Goal: Check status: Check status

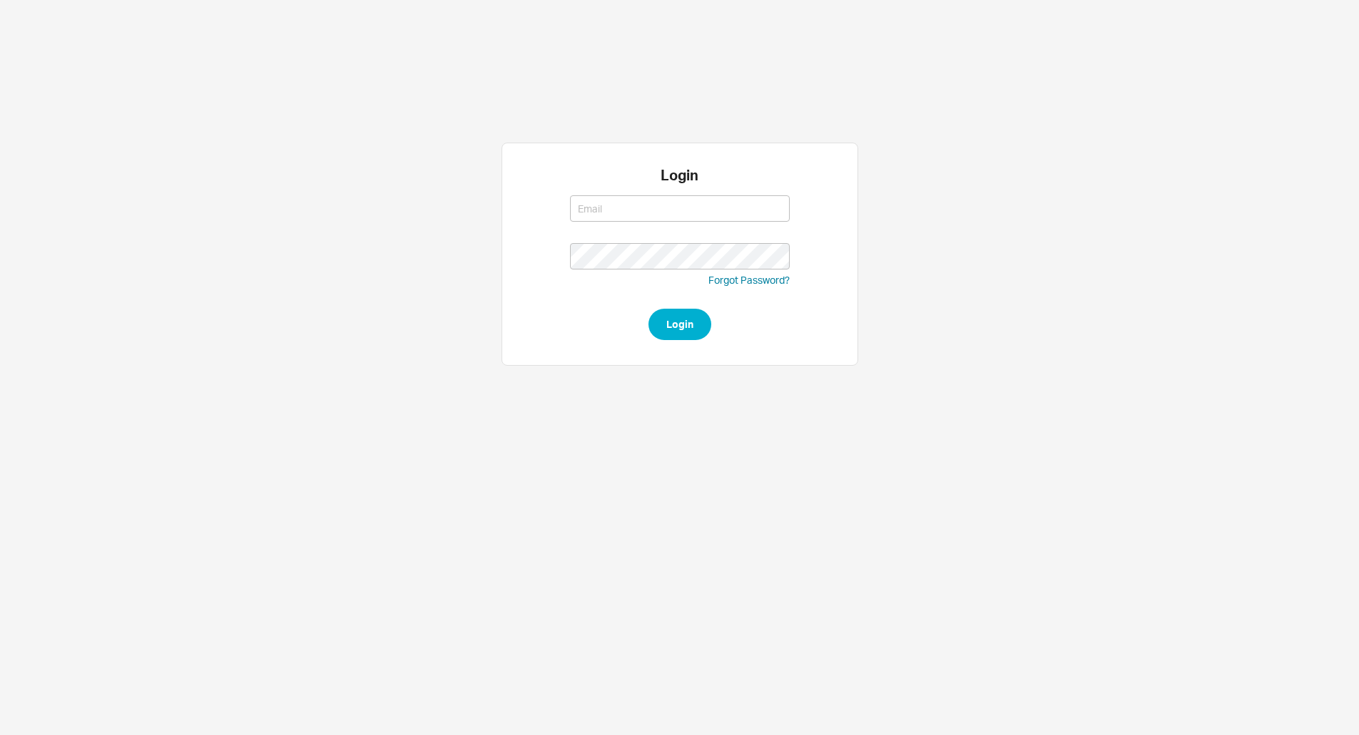
type input "[EMAIL_ADDRESS][DOMAIN_NAME]"
click at [671, 330] on button "Login" at bounding box center [679, 324] width 63 height 31
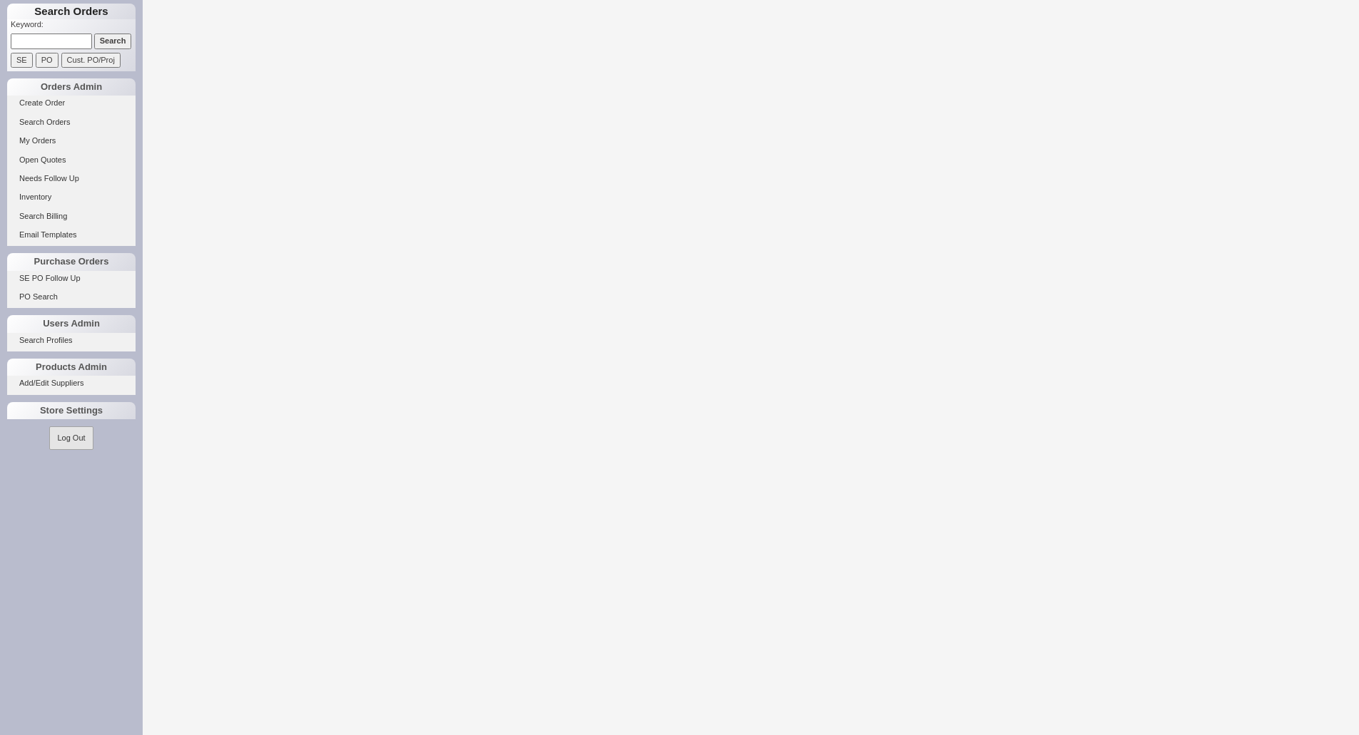
click at [62, 41] on input at bounding box center [51, 41] width 81 height 15
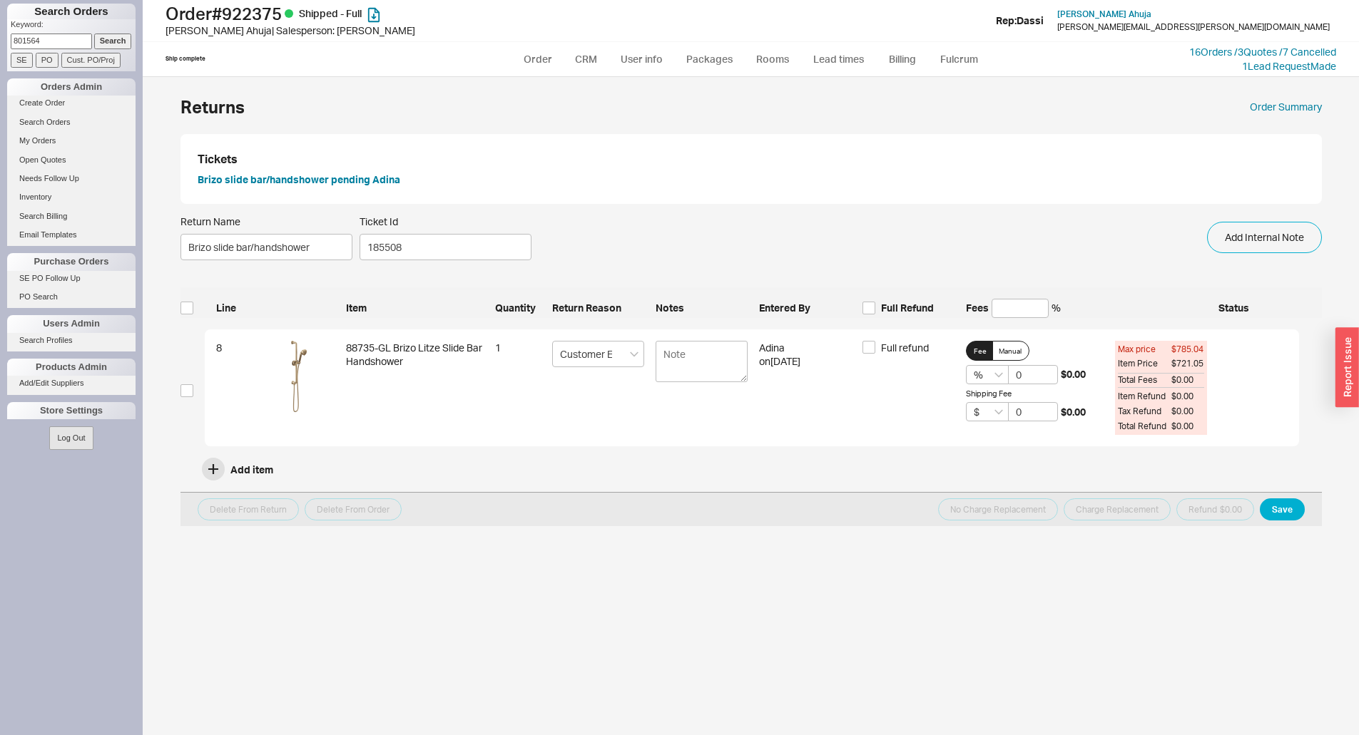
type input "801564"
click at [94, 34] on input "Search" at bounding box center [113, 41] width 38 height 15
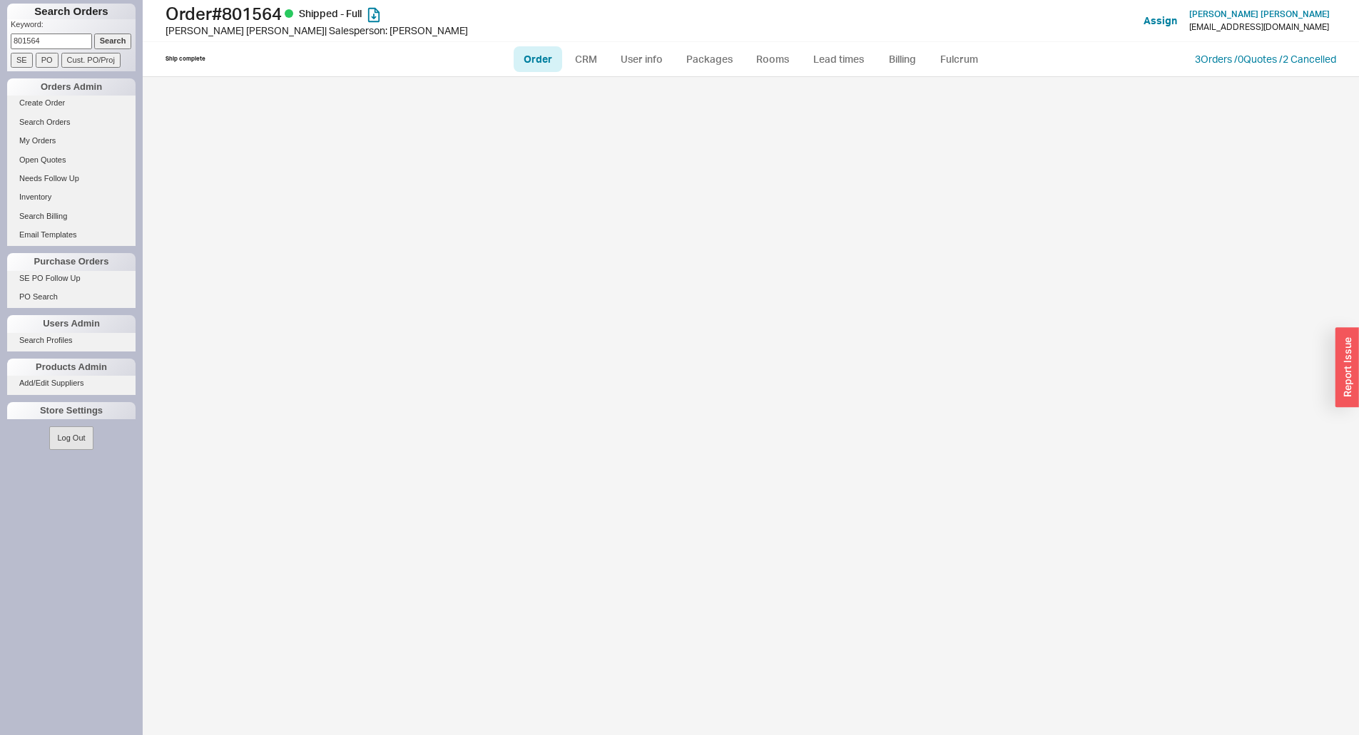
select select "LOW"
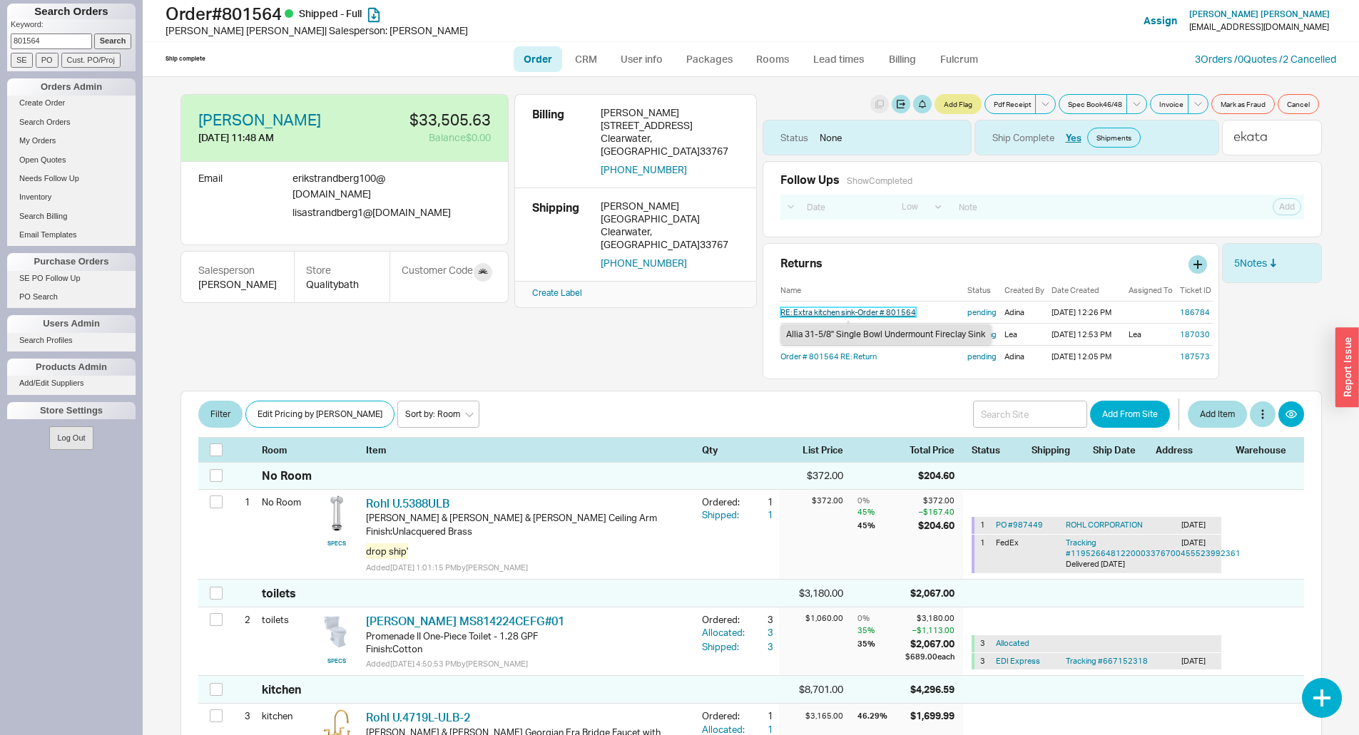
click at [852, 310] on link "RE: Extra kitchen sink-Order # 801564" at bounding box center [848, 312] width 136 height 10
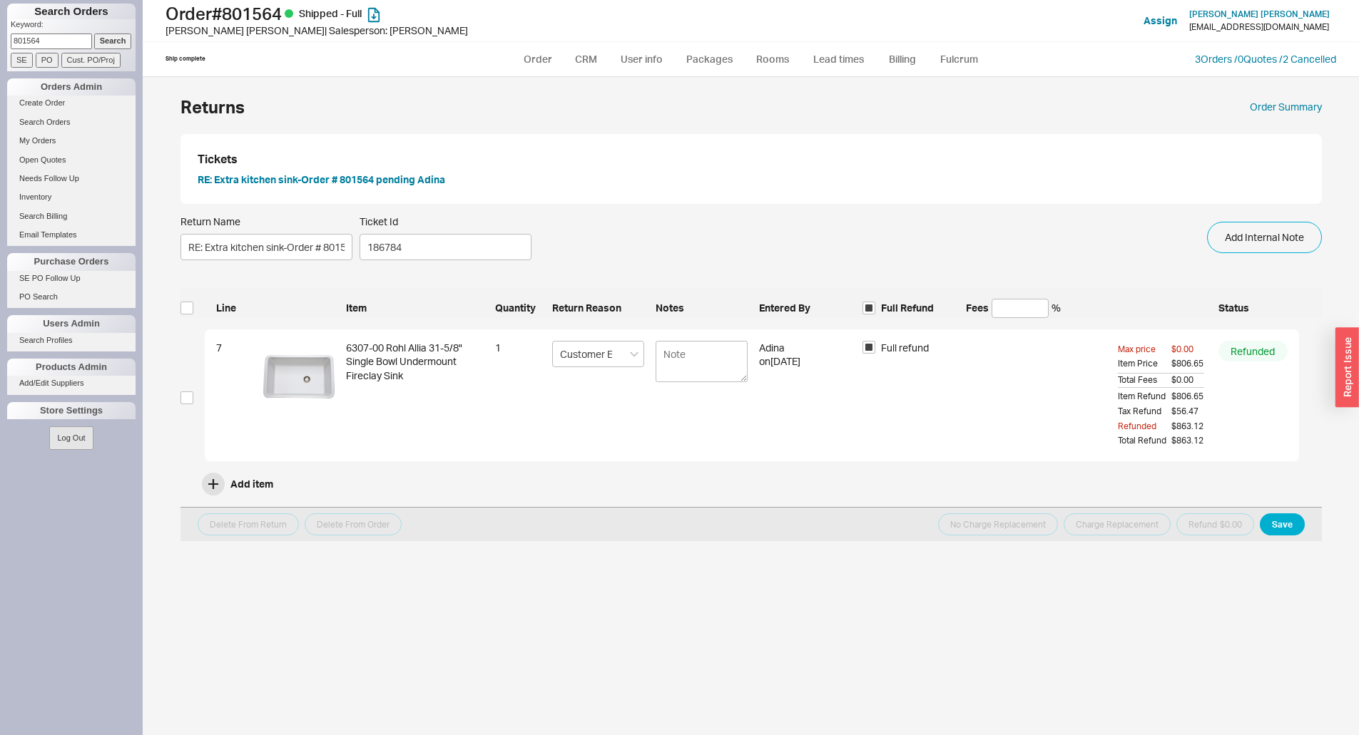
select select "LOW"
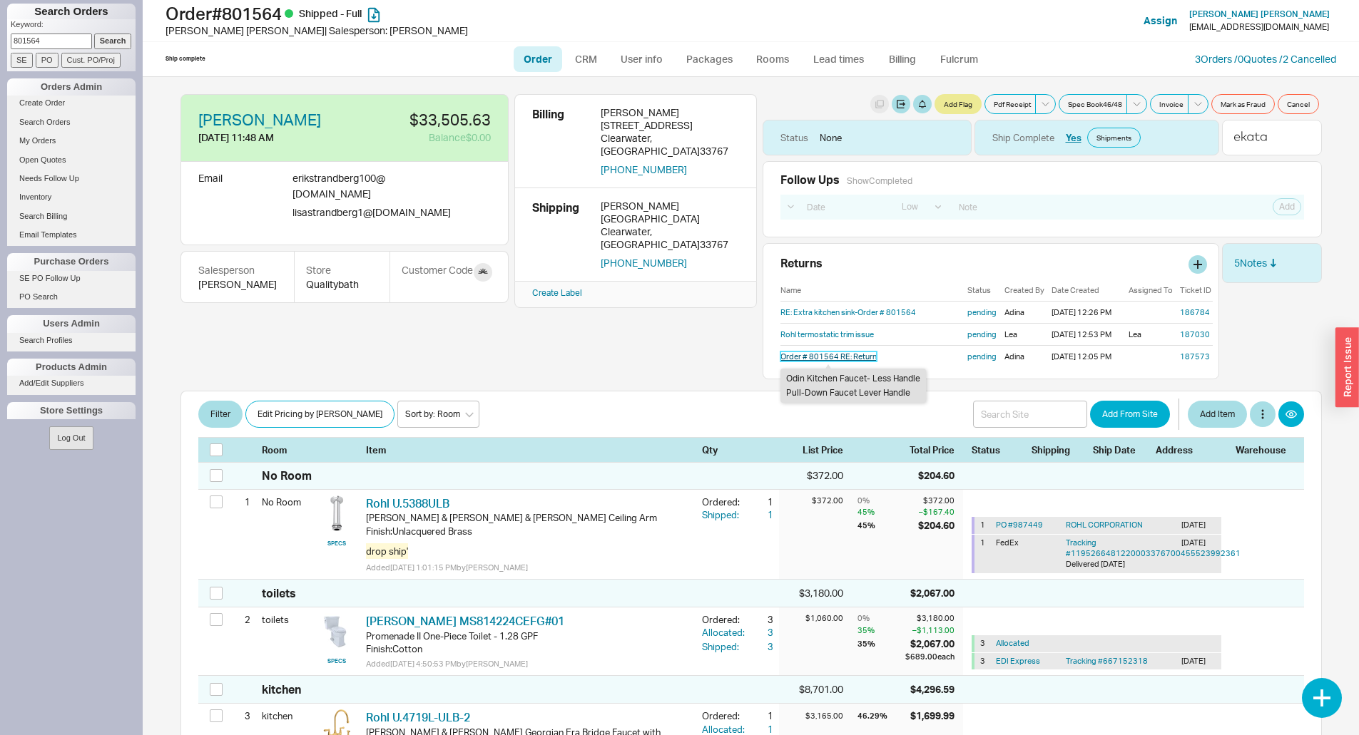
click at [817, 357] on link "Order # 801564 RE: Return" at bounding box center [828, 357] width 96 height 10
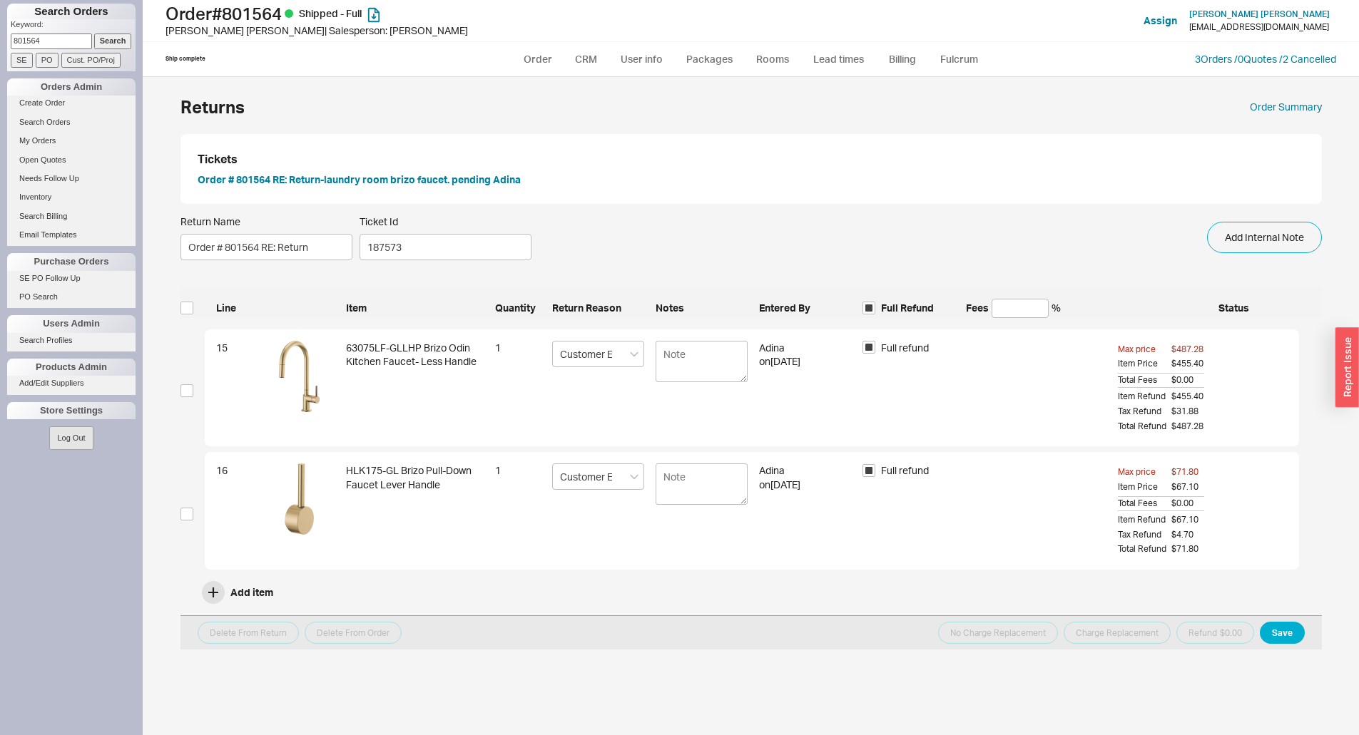
click at [54, 46] on input "801564" at bounding box center [51, 41] width 81 height 15
type input "8"
type input "933750"
click at [94, 34] on input "Search" at bounding box center [113, 41] width 38 height 15
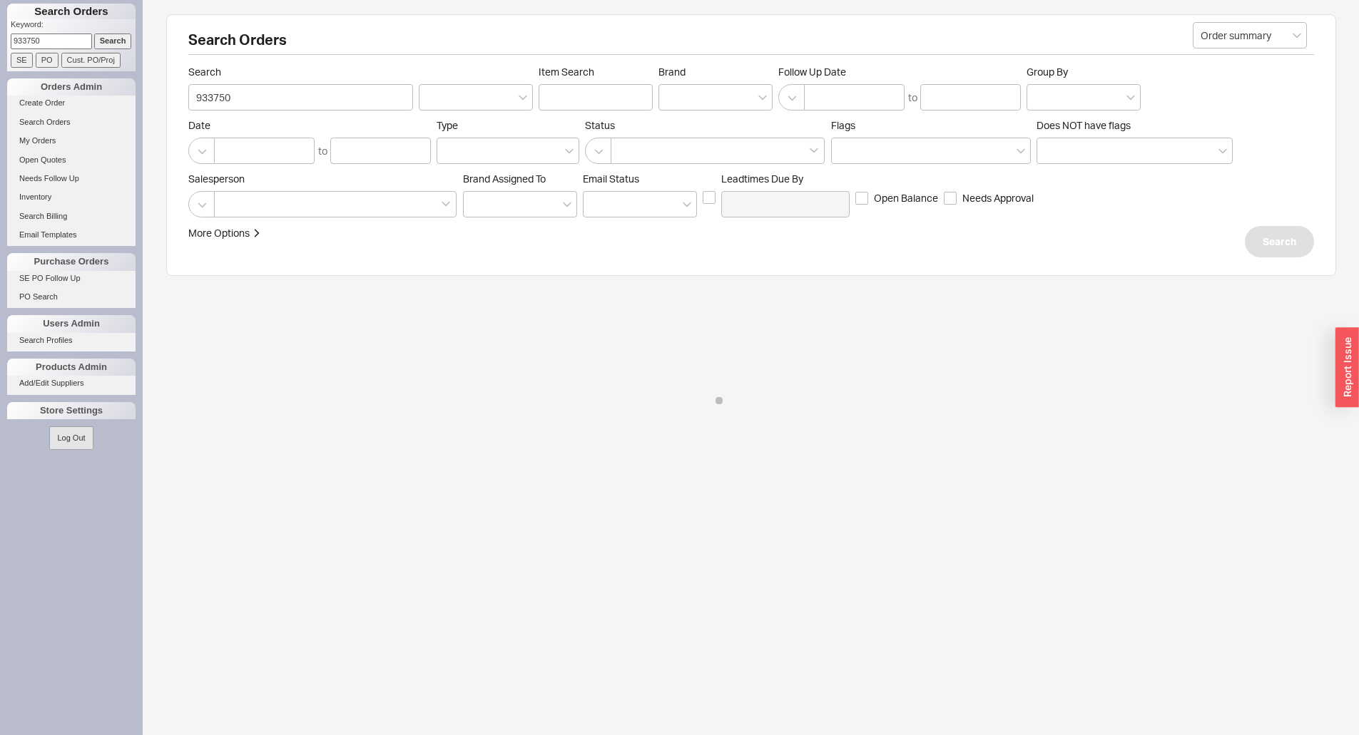
select select "LOW"
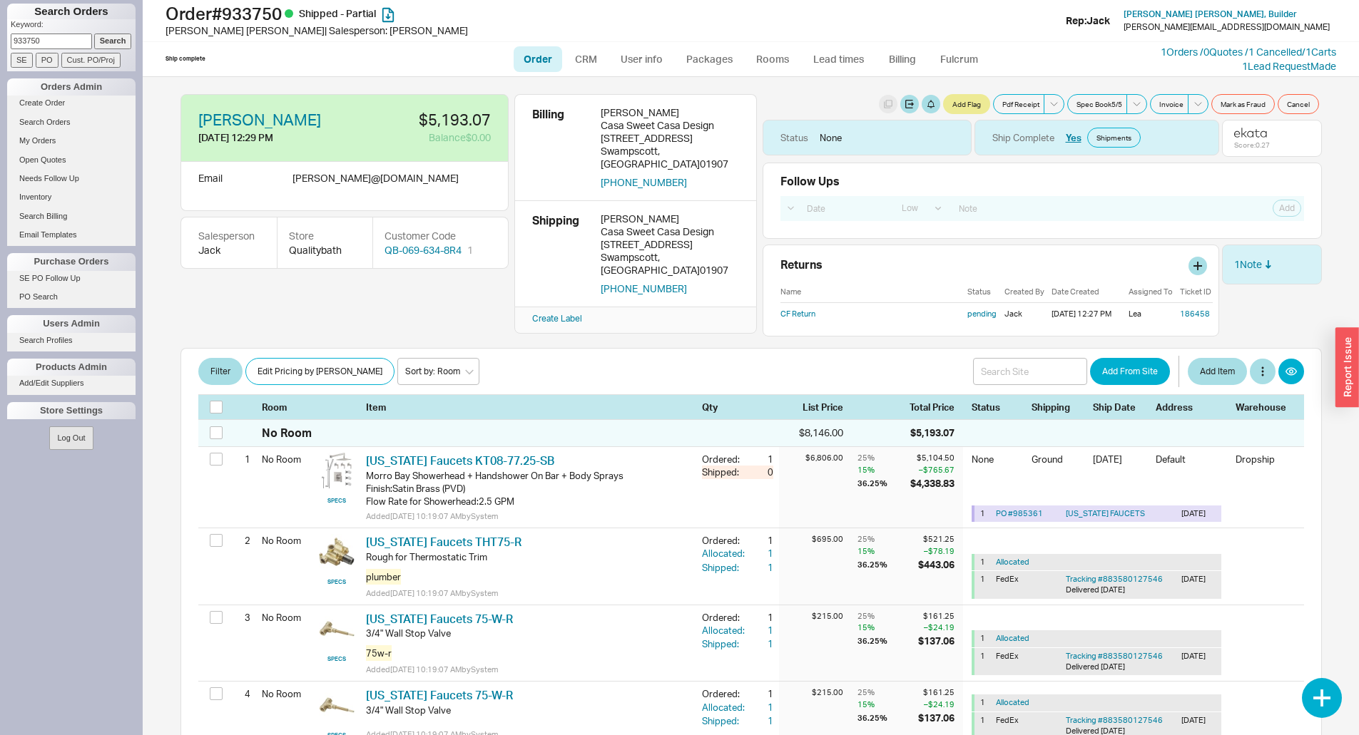
click at [789, 319] on div "CF Return pending Jack [DATE] 12:27 PM Lea 186458" at bounding box center [996, 313] width 432 height 22
click at [790, 315] on link "CF Return" at bounding box center [797, 314] width 35 height 10
